Goal: Navigation & Orientation: Find specific page/section

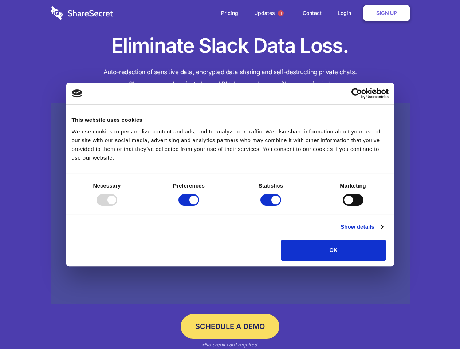
click at [117, 206] on div at bounding box center [106, 200] width 21 height 12
click at [199, 206] on input "Preferences" at bounding box center [188, 200] width 21 height 12
checkbox input "false"
click at [271, 206] on input "Statistics" at bounding box center [270, 200] width 21 height 12
checkbox input "false"
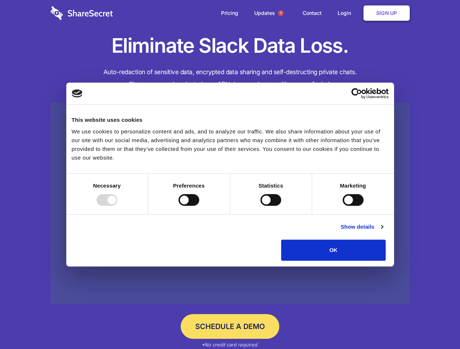
click at [342, 206] on input "Marketing" at bounding box center [352, 200] width 21 height 12
checkbox input "true"
click at [382, 231] on link "Show details" at bounding box center [361, 227] width 42 height 9
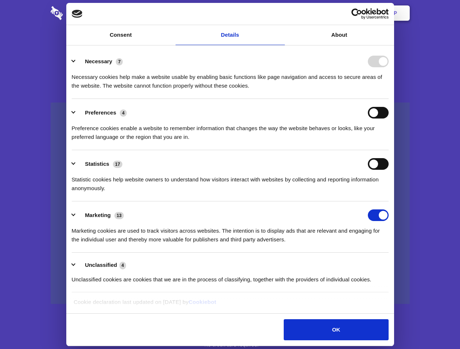
click at [388, 142] on div "Preferences 4 Preference cookies enable a website to remember information that …" at bounding box center [230, 124] width 317 height 35
click at [280, 13] on span "1" at bounding box center [281, 13] width 6 height 6
